Goal: Download file/media

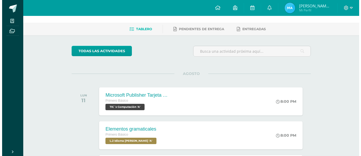
scroll to position [26, 0]
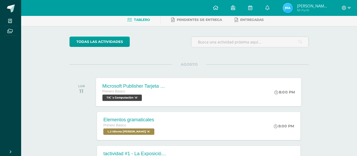
click at [138, 98] on span "TIC´s Computación 'A'" at bounding box center [121, 97] width 39 height 6
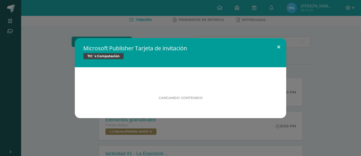
click at [278, 48] on button at bounding box center [278, 47] width 15 height 18
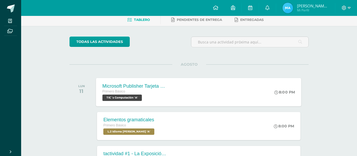
click at [137, 94] on div "Primero Básico" at bounding box center [134, 91] width 64 height 6
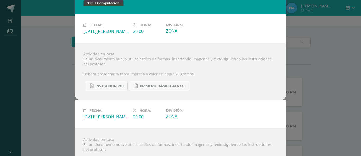
scroll to position [44, 0]
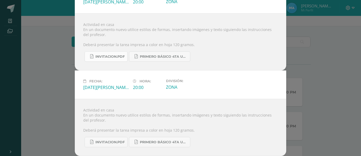
click at [105, 57] on span "INVITACION.pdf" at bounding box center [109, 56] width 29 height 4
